Goal: Obtain resource: Download file/media

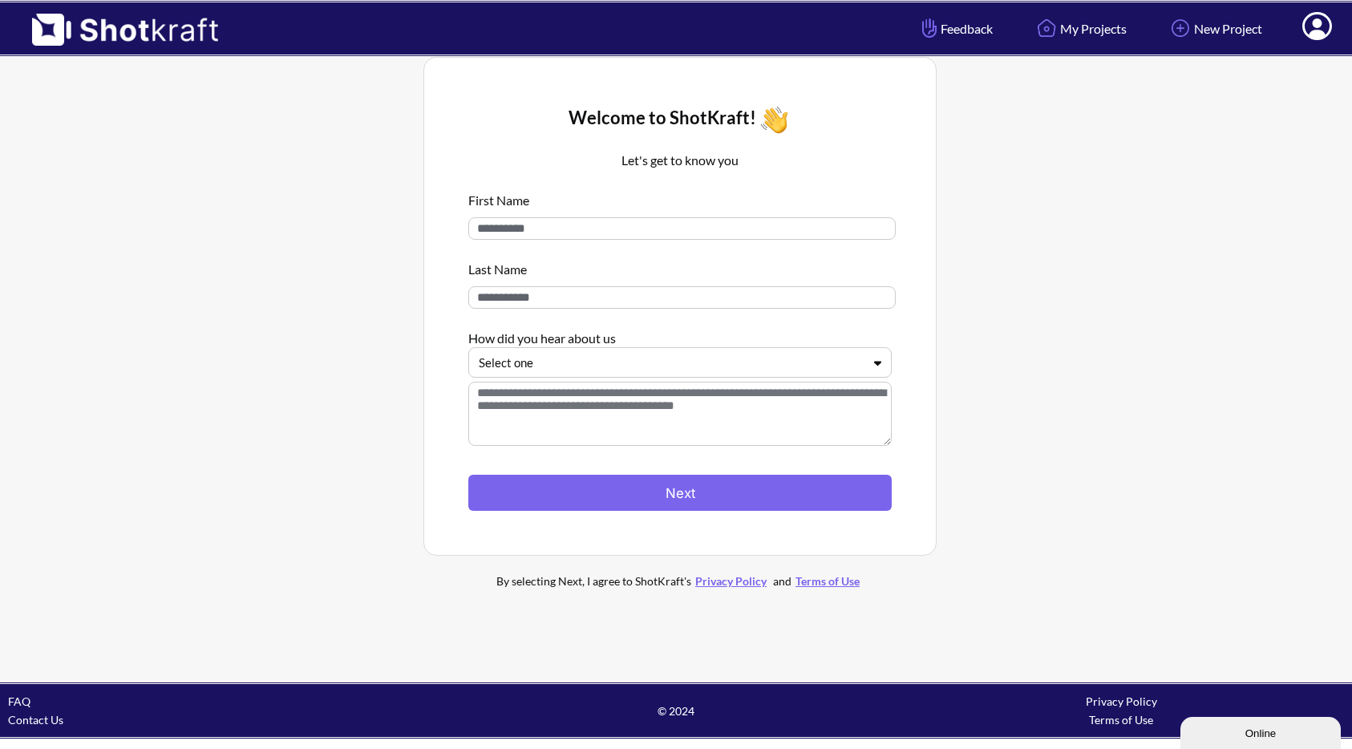
click at [560, 225] on input at bounding box center [681, 228] width 427 height 22
type input "******"
click at [536, 309] on input at bounding box center [681, 297] width 427 height 22
type input "******"
click at [513, 363] on div at bounding box center [670, 363] width 383 height 18
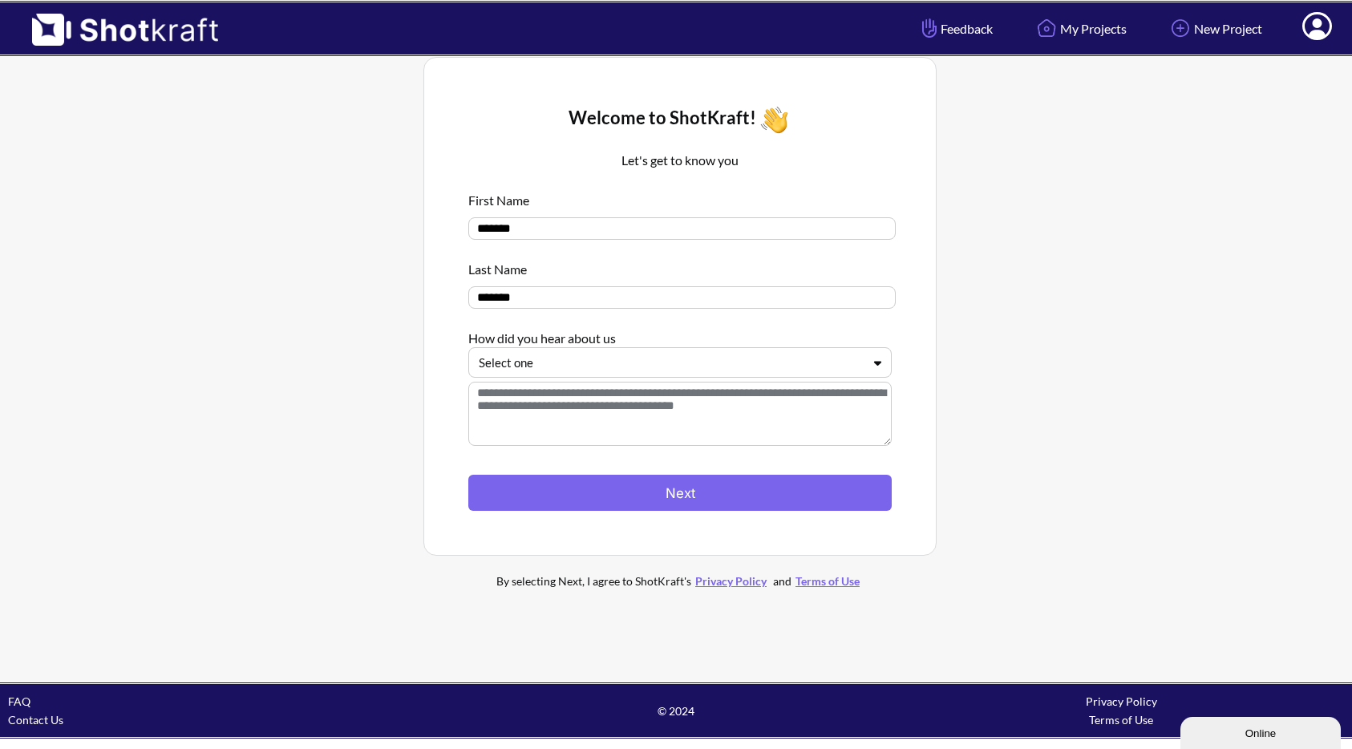
click at [536, 366] on div at bounding box center [670, 363] width 383 height 18
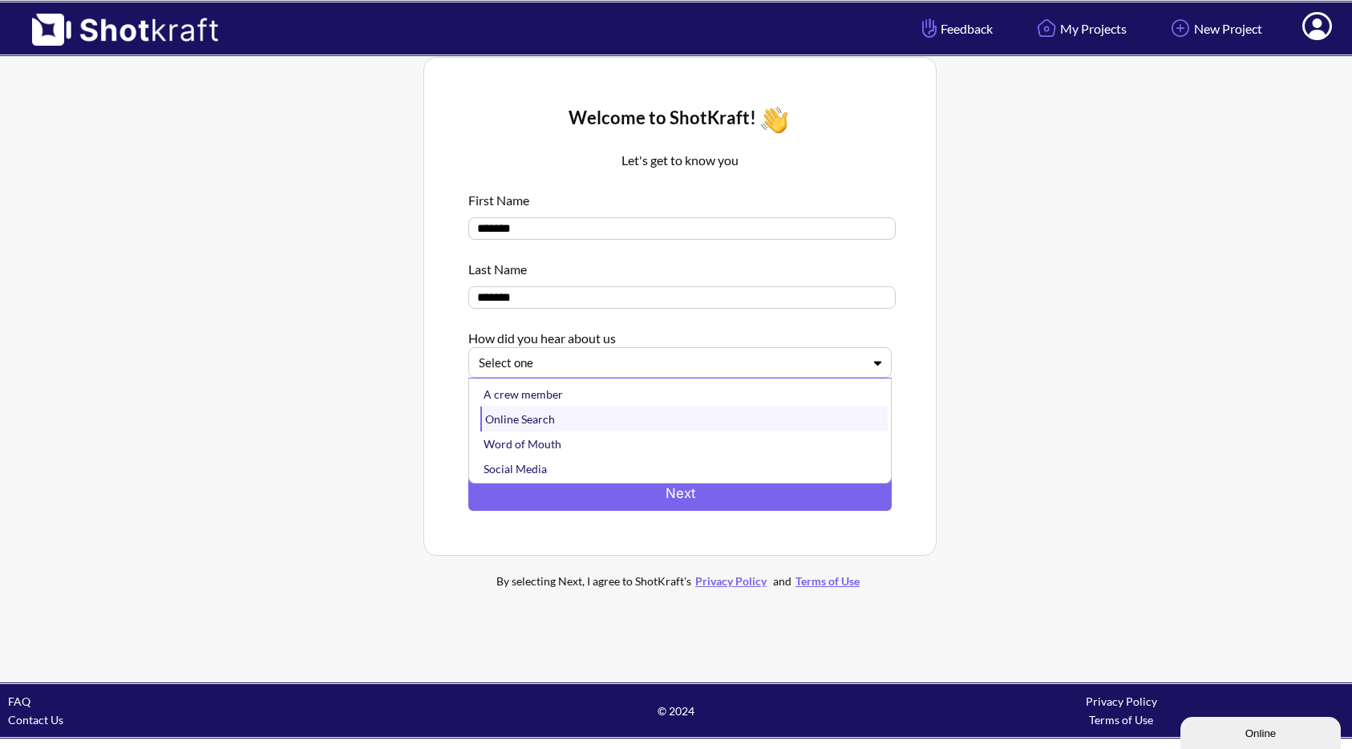
click at [513, 417] on div "Online Search" at bounding box center [683, 418] width 407 height 25
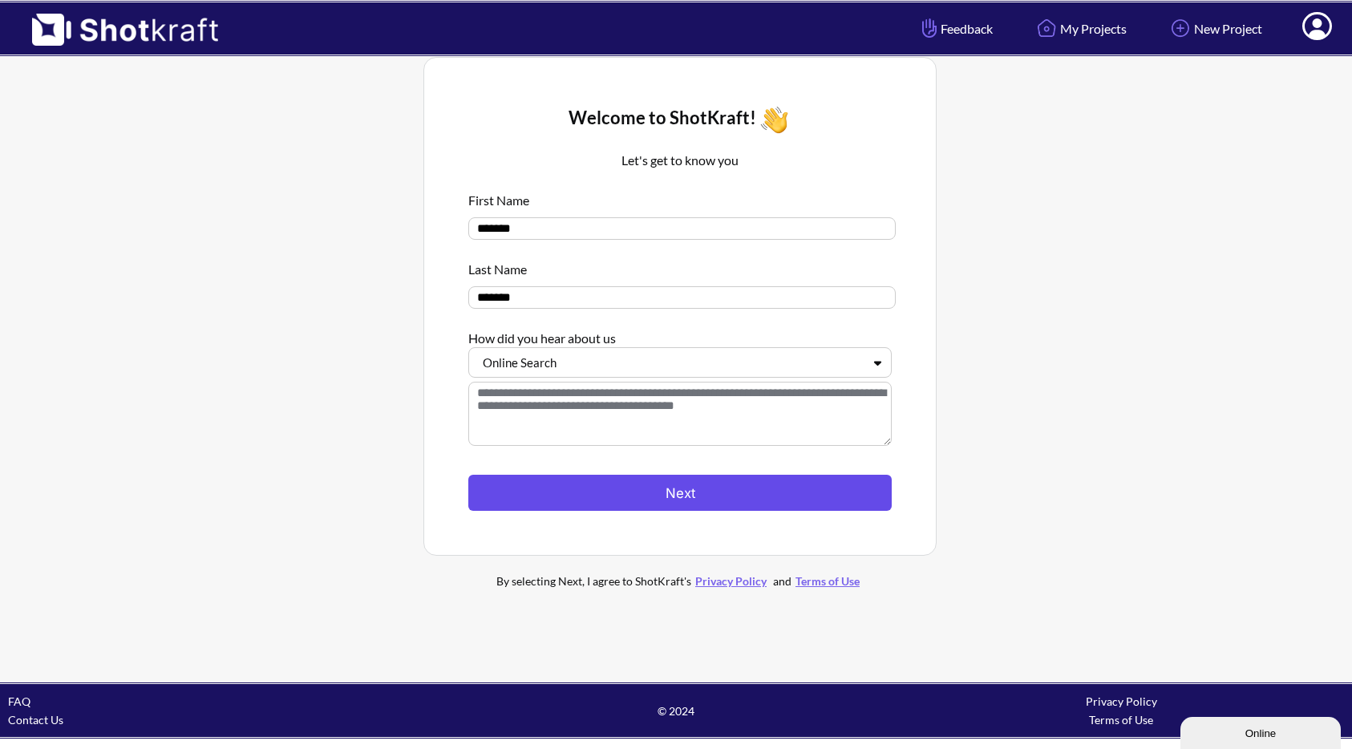
click at [510, 498] on button "Next" at bounding box center [679, 493] width 423 height 36
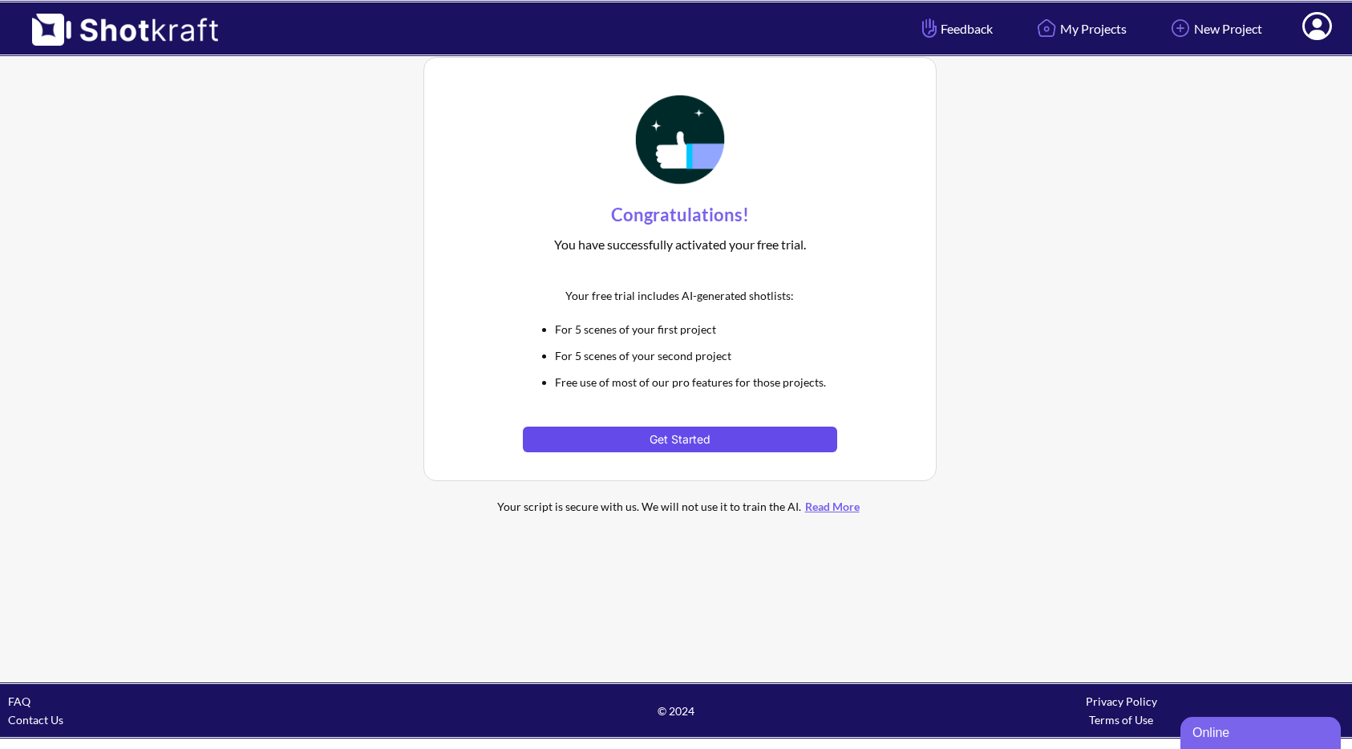
click at [673, 442] on button "Get Started" at bounding box center [679, 440] width 313 height 26
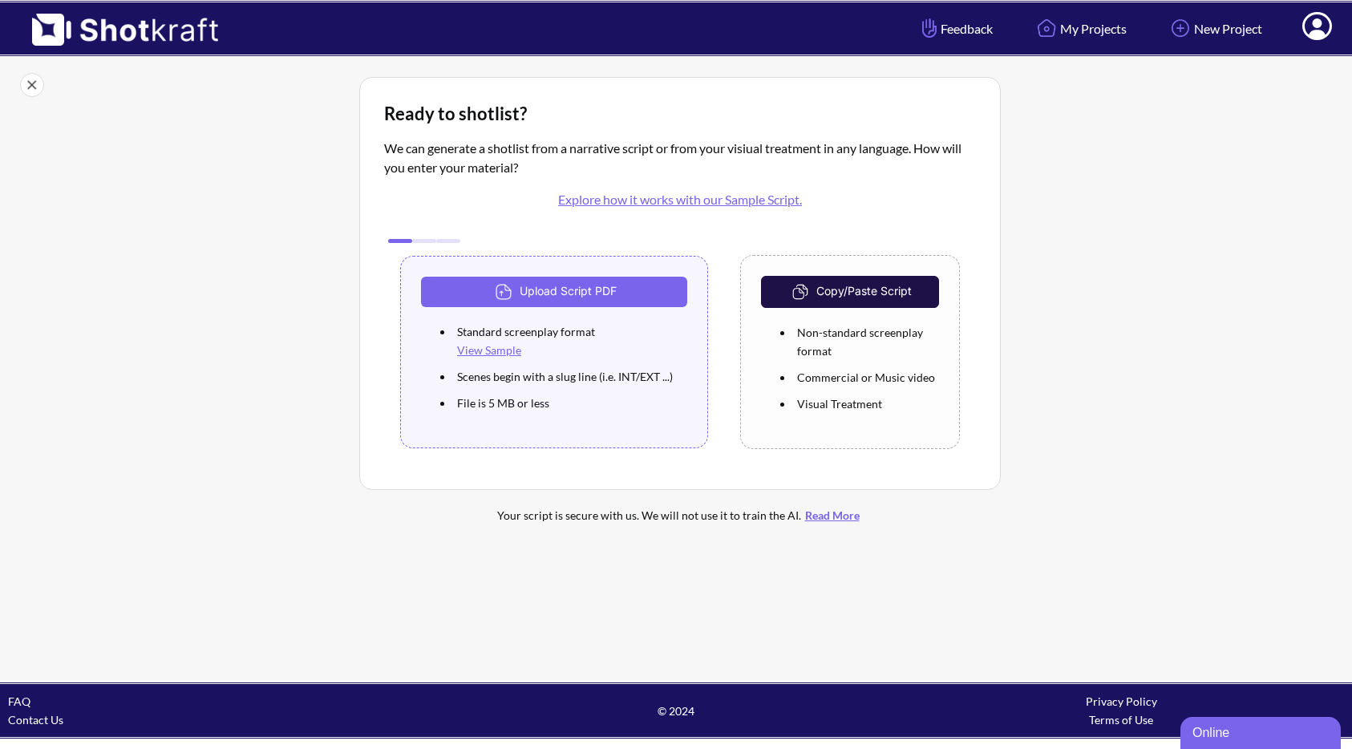
click at [500, 352] on link "View Sample" at bounding box center [489, 350] width 64 height 14
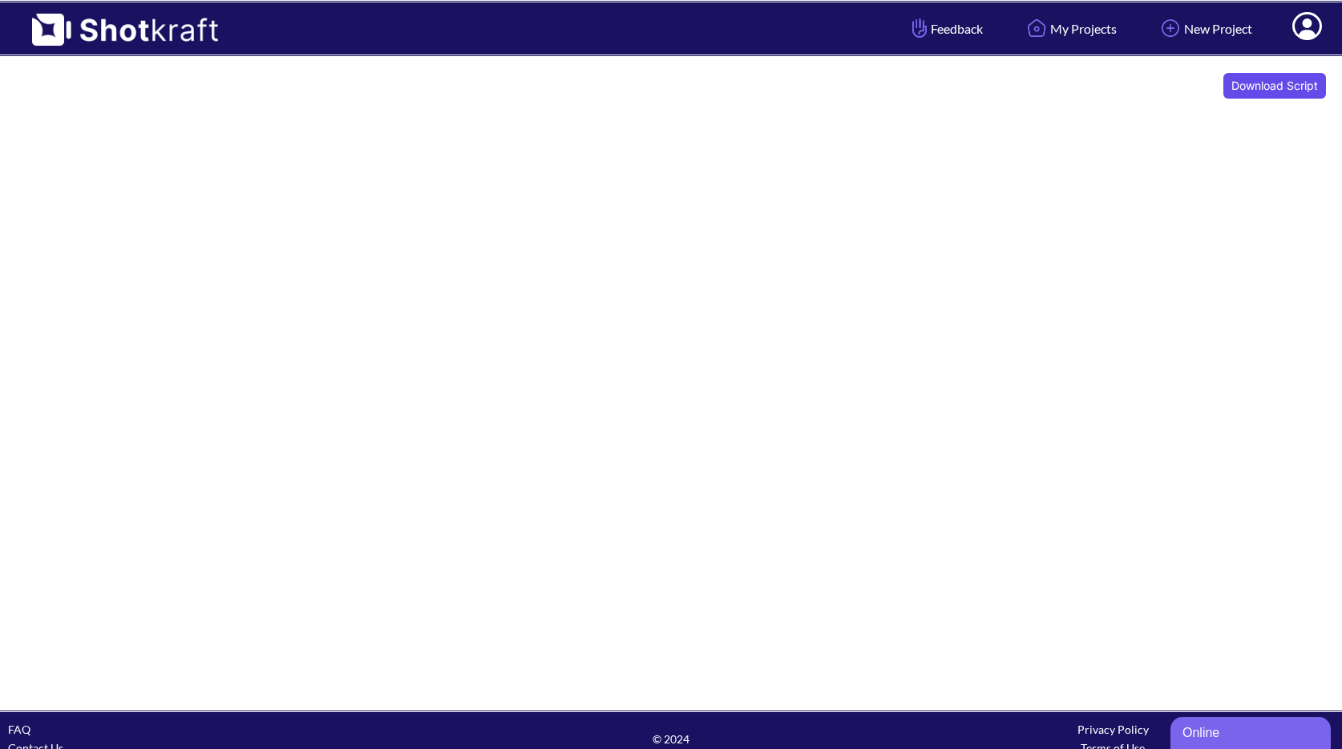
click at [1269, 83] on button "Download Script" at bounding box center [1274, 86] width 103 height 26
